Goal: Information Seeking & Learning: Learn about a topic

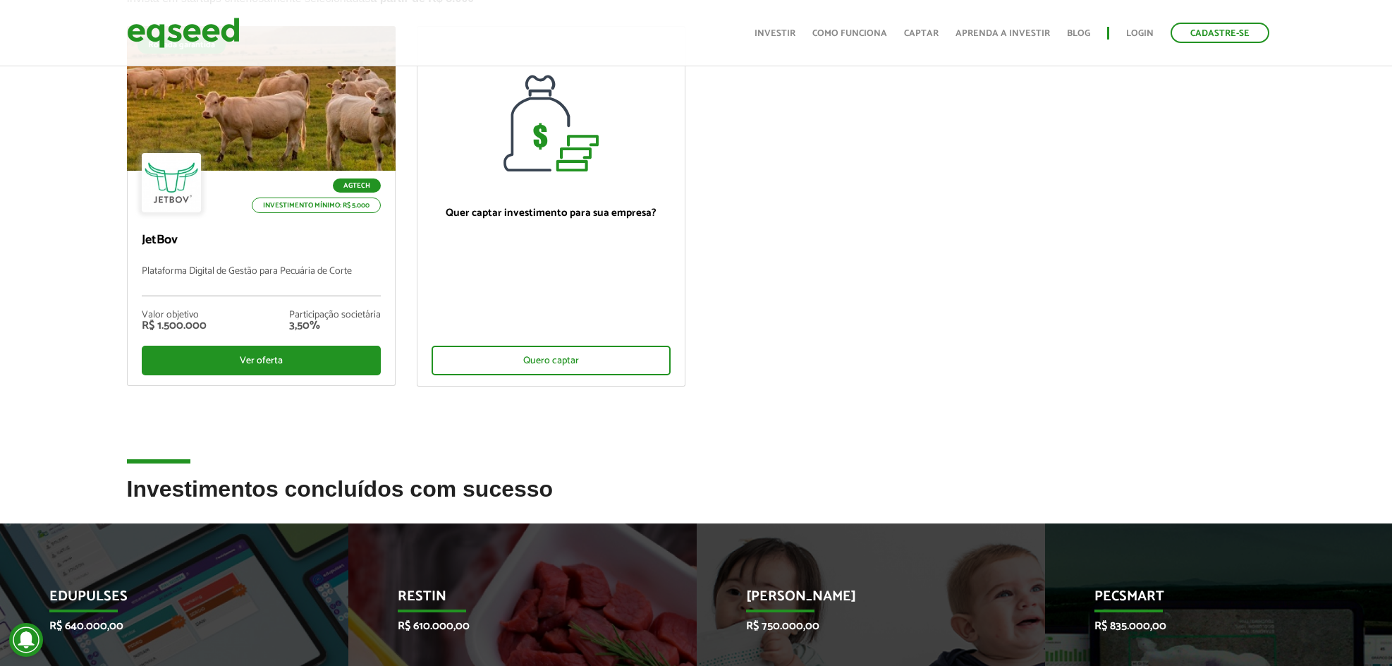
scroll to position [142, 0]
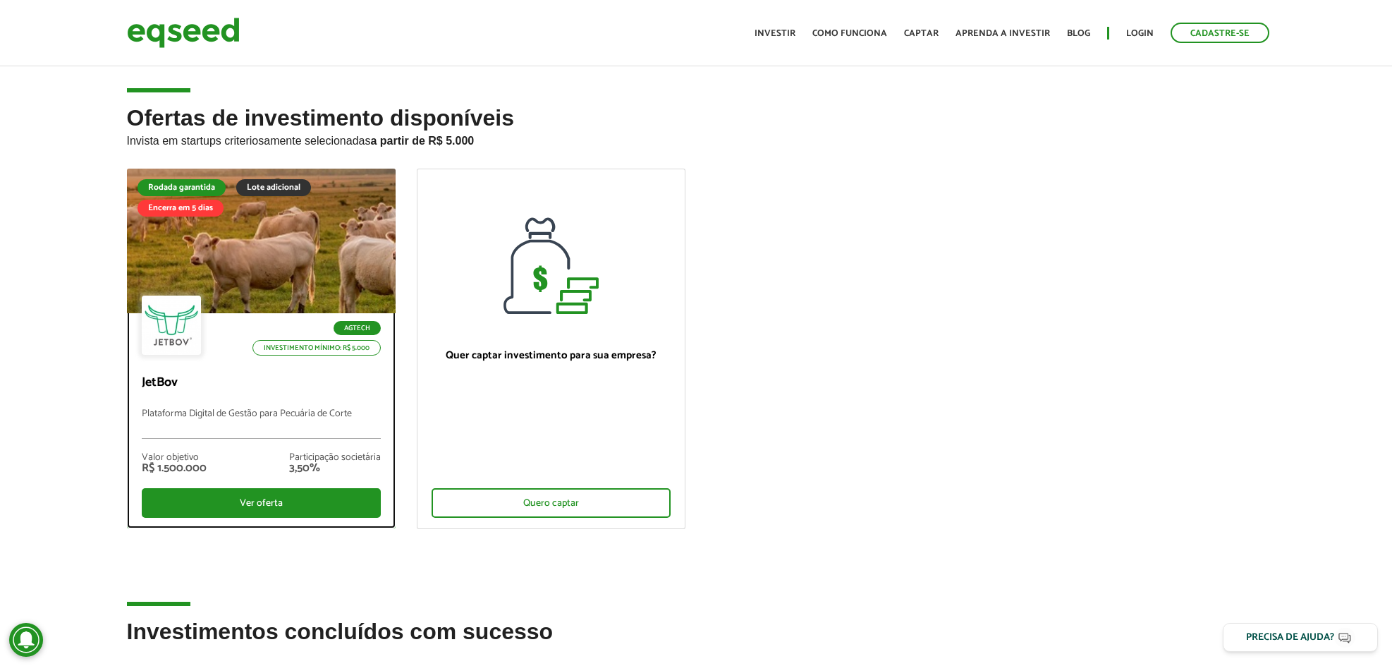
click at [232, 227] on div at bounding box center [260, 241] width 323 height 174
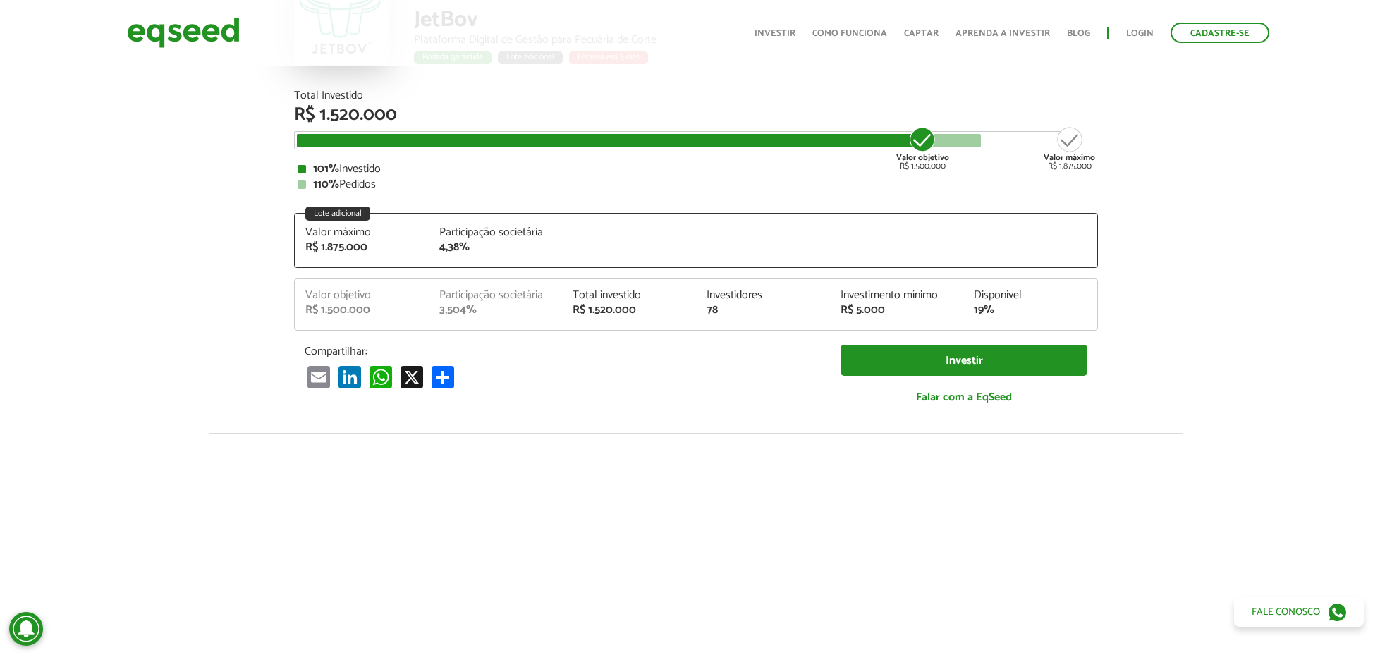
scroll to position [150, 0]
drag, startPoint x: 328, startPoint y: 250, endPoint x: 479, endPoint y: 259, distance: 151.2
click at [479, 259] on div "Valor máximo R$ 1.875.000 Participação societária 4,38%" at bounding box center [696, 248] width 803 height 40
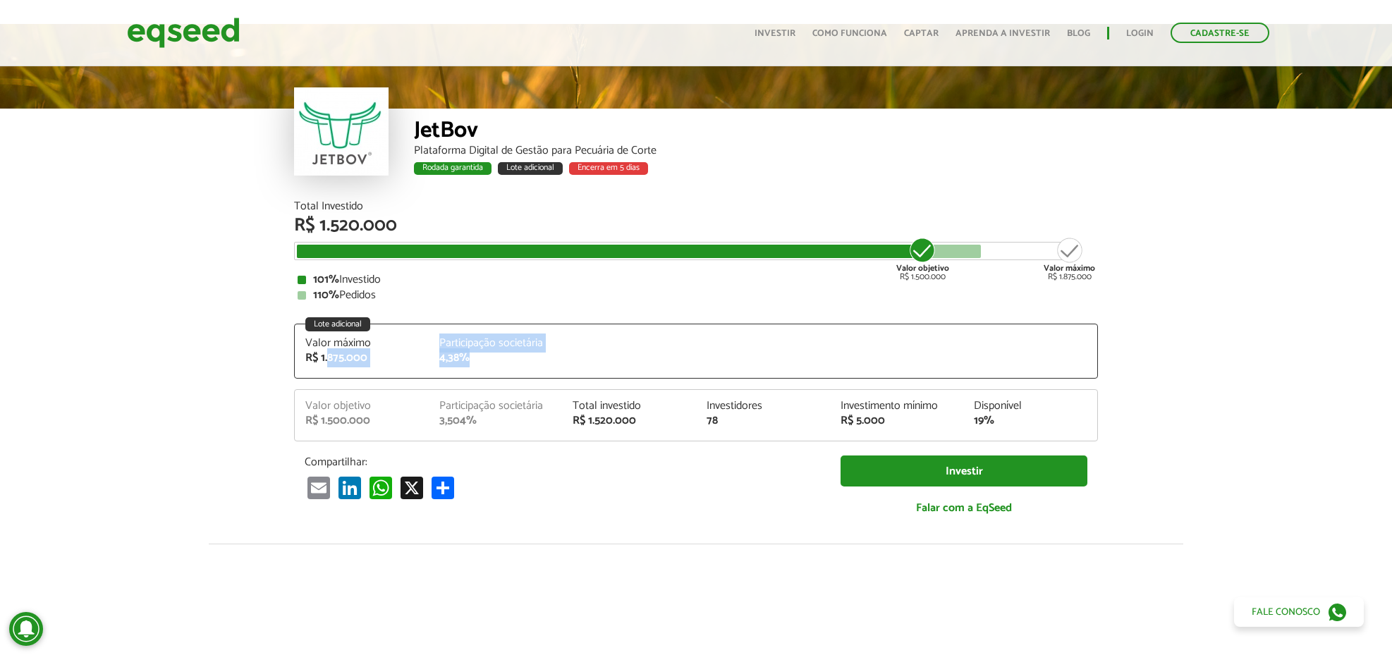
scroll to position [0, 0]
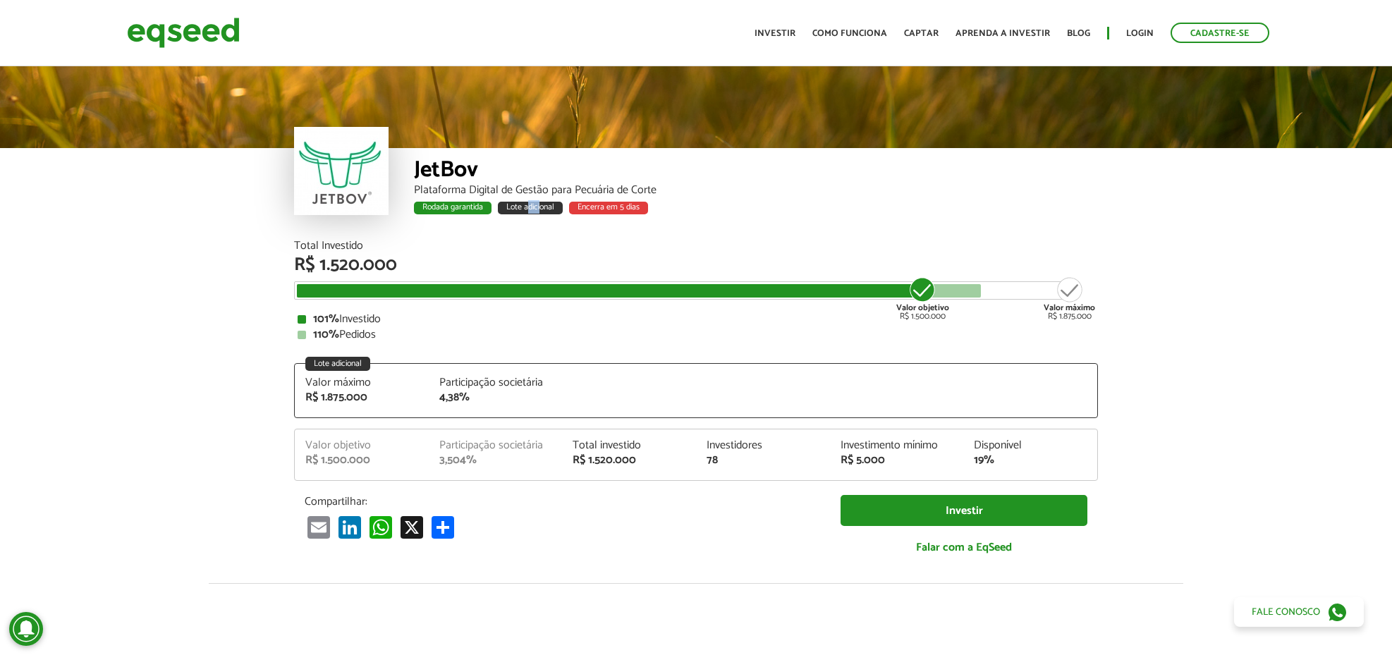
drag, startPoint x: 528, startPoint y: 209, endPoint x: 542, endPoint y: 207, distance: 14.3
click at [542, 207] on div "Lote adicional" at bounding box center [530, 208] width 65 height 13
drag, startPoint x: 460, startPoint y: 209, endPoint x: 470, endPoint y: 212, distance: 11.2
click at [470, 212] on div "Rodada garantida" at bounding box center [453, 208] width 78 height 13
click at [346, 173] on div at bounding box center [341, 171] width 95 height 88
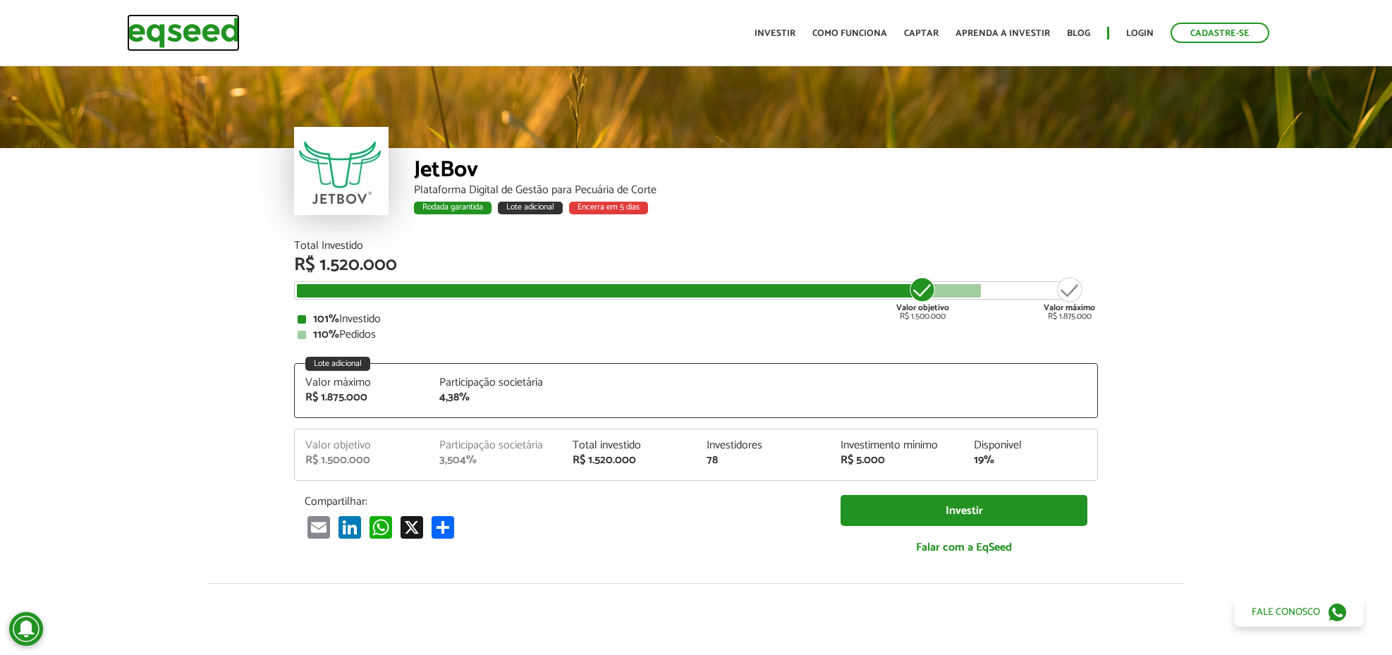
click at [164, 43] on img at bounding box center [183, 32] width 113 height 37
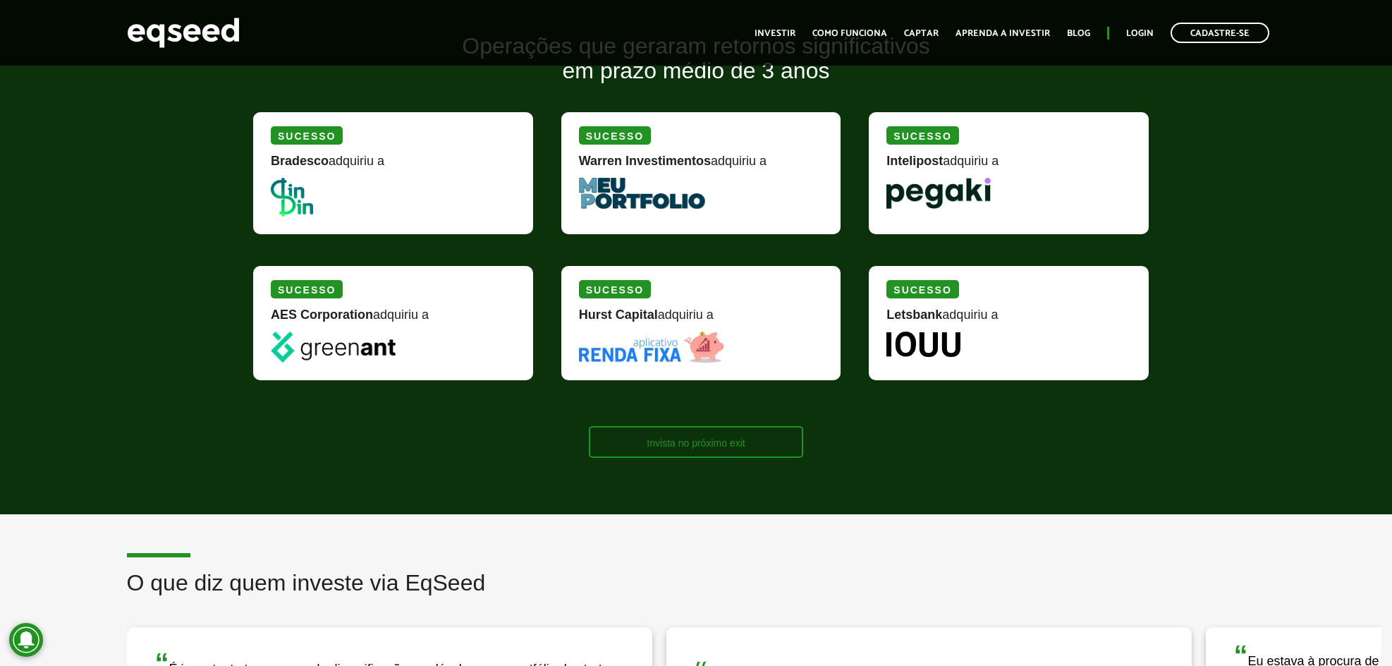
scroll to position [1677, 0]
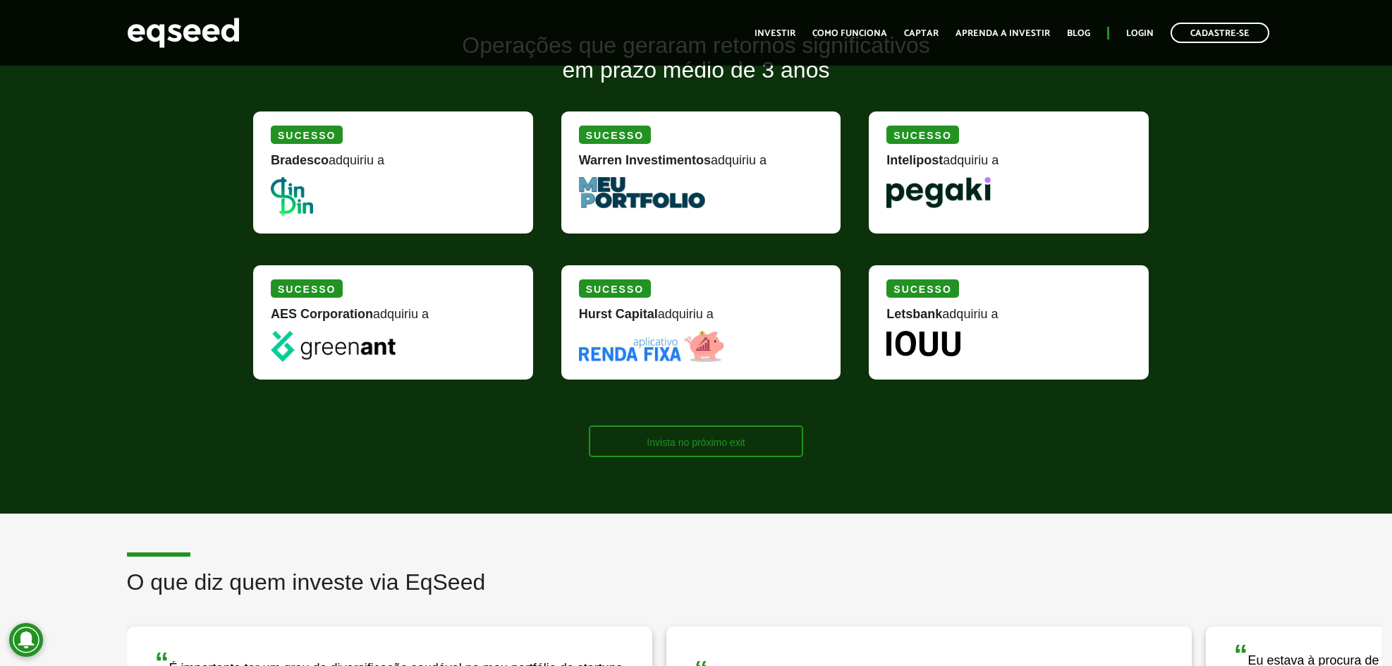
click at [703, 447] on link "Invista no próximo exit" at bounding box center [696, 441] width 214 height 32
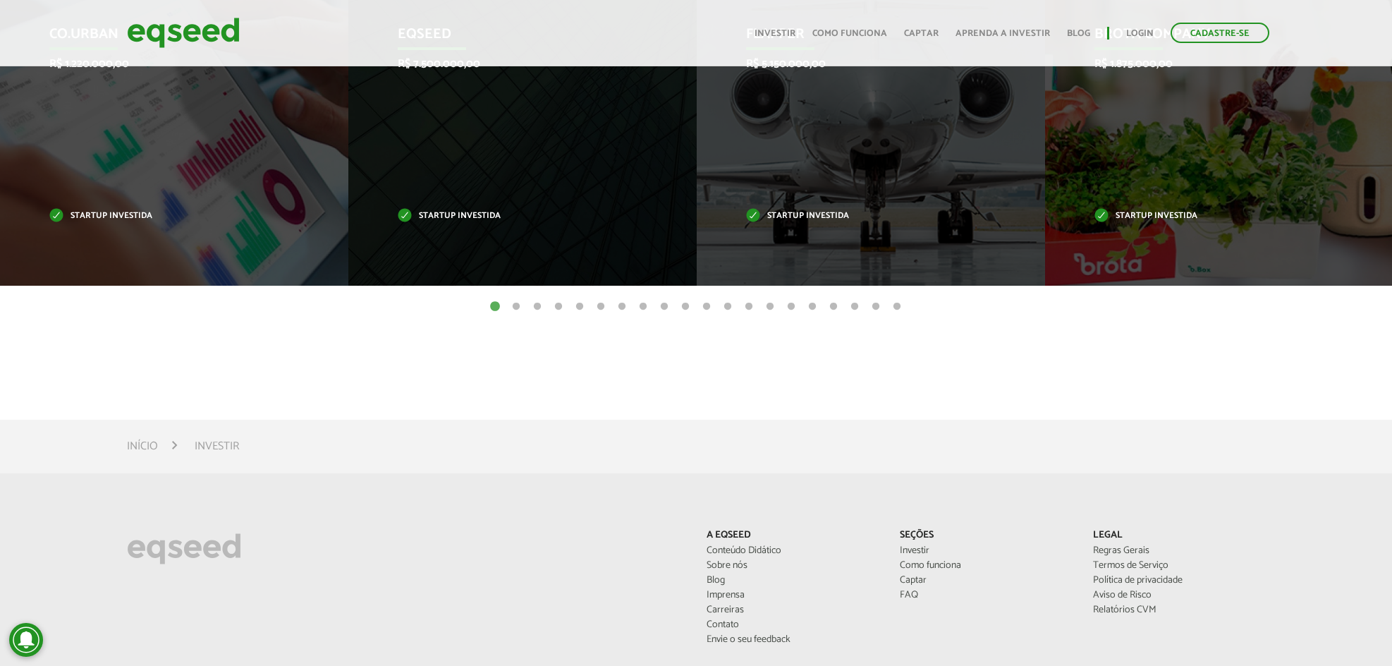
scroll to position [705, 0]
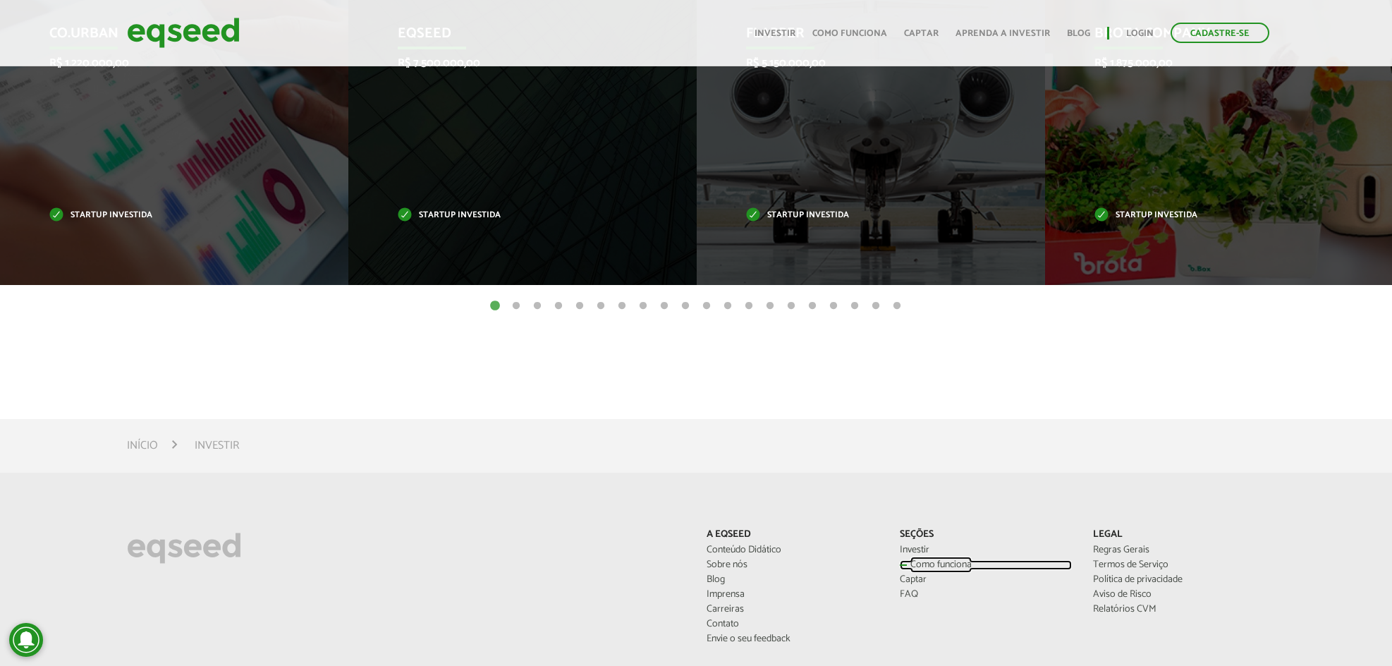
click at [918, 568] on link "Como funciona" at bounding box center [986, 565] width 172 height 10
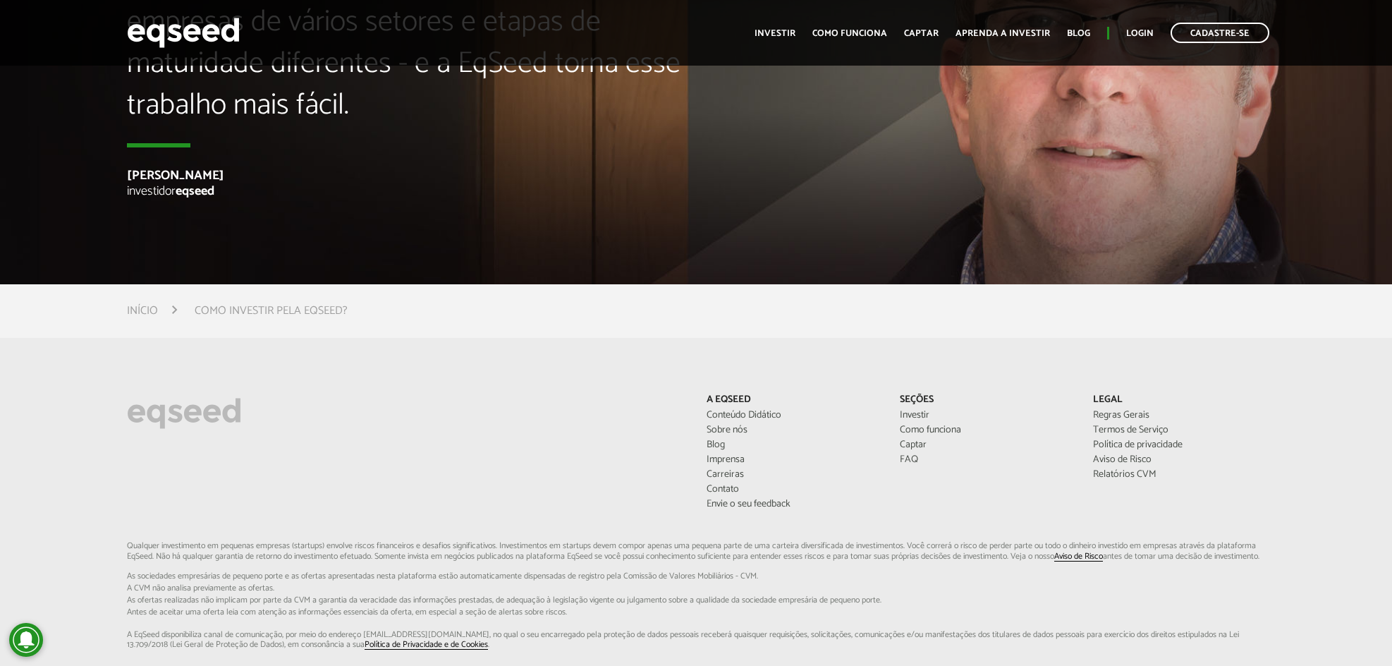
scroll to position [3711, 0]
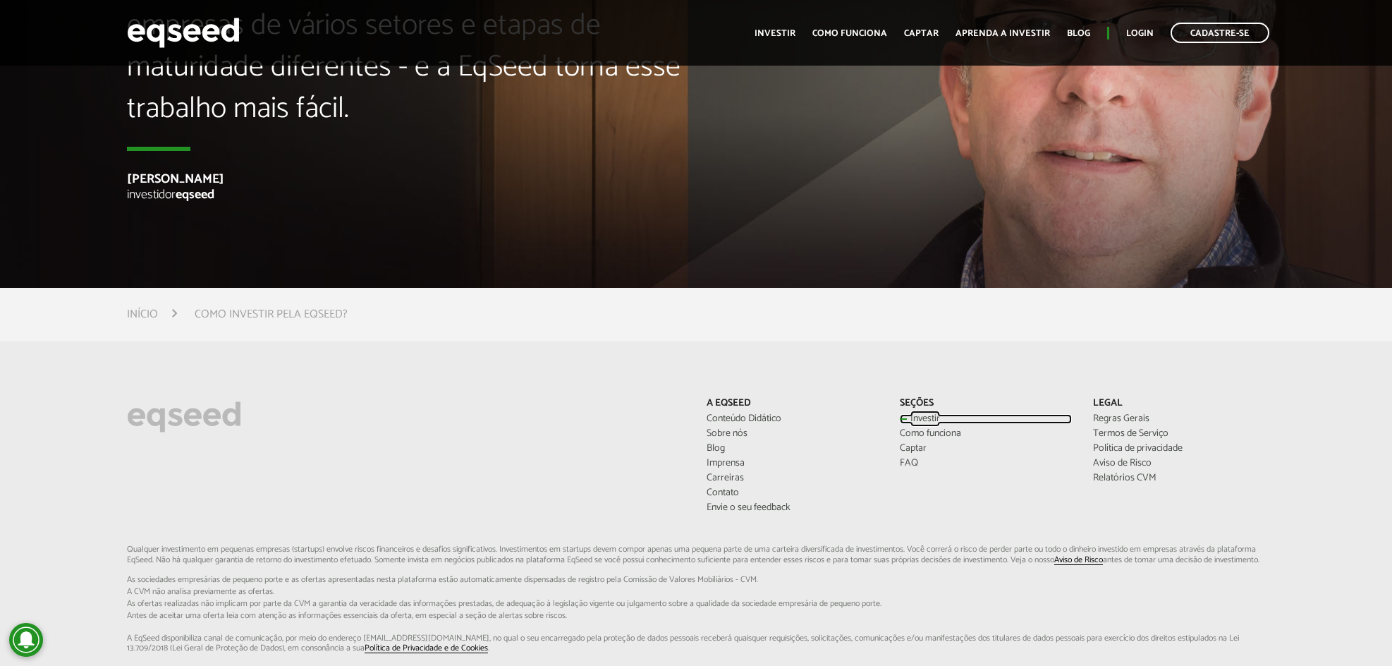
click at [917, 422] on link "Investir" at bounding box center [986, 419] width 172 height 10
